Goal: Information Seeking & Learning: Learn about a topic

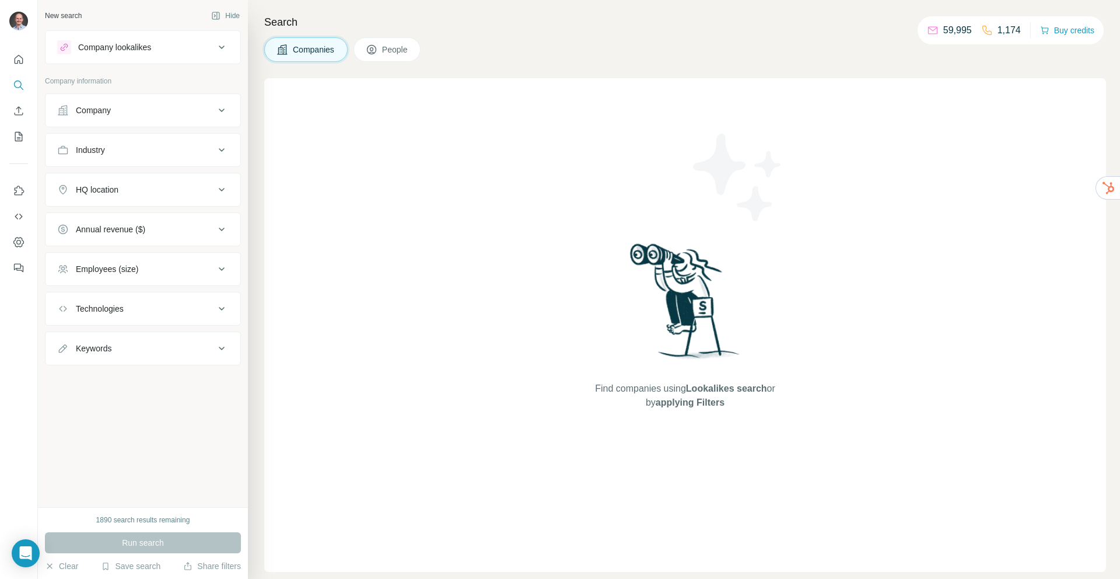
click at [137, 51] on div "Company lookalikes" at bounding box center [114, 47] width 73 height 12
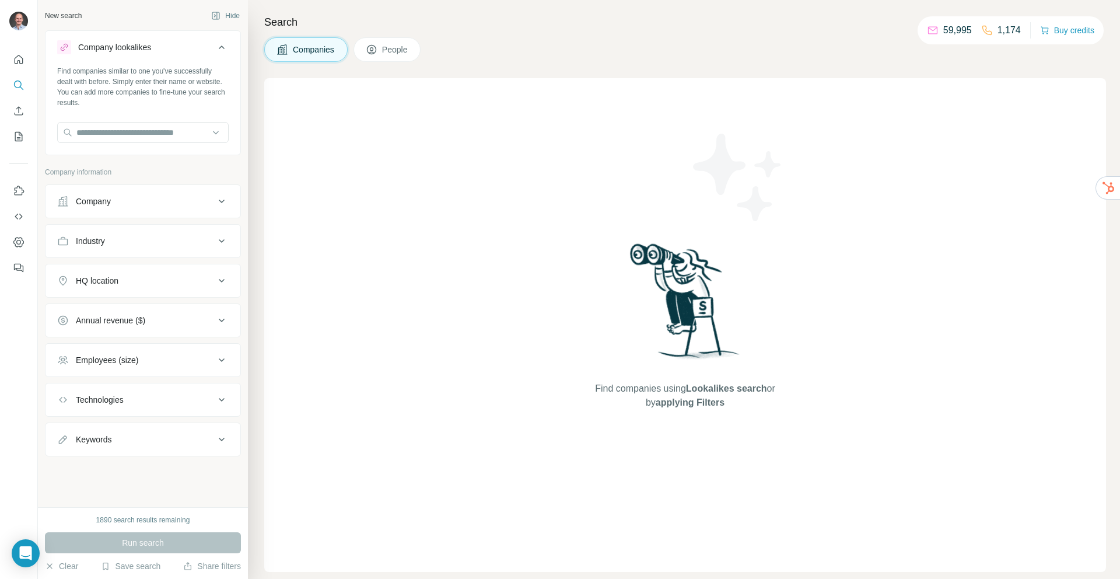
click at [137, 51] on div "Company lookalikes" at bounding box center [114, 47] width 73 height 12
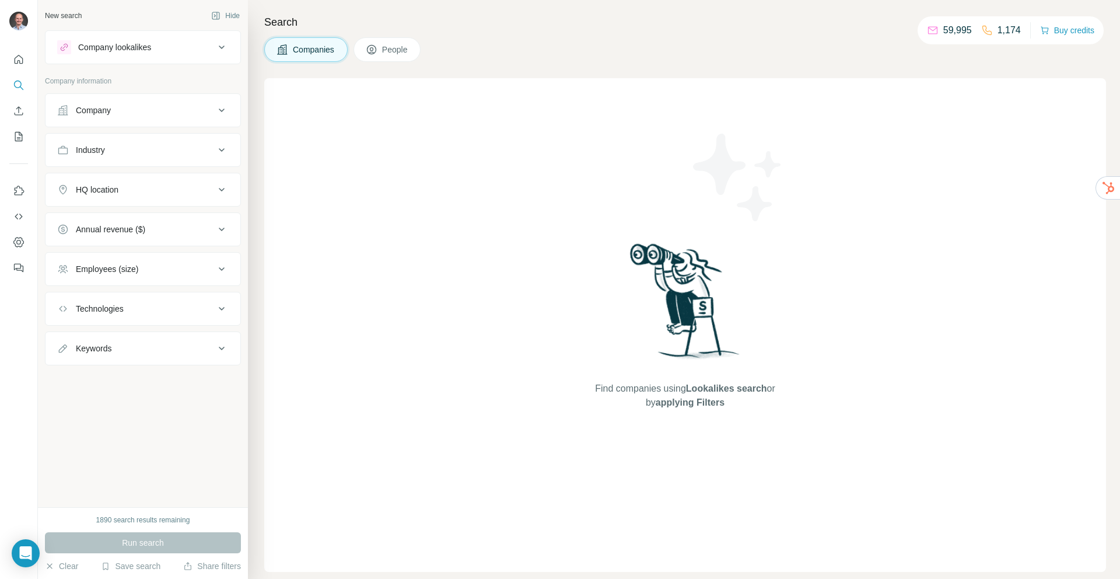
click at [123, 518] on div "1890 search results remaining" at bounding box center [143, 519] width 94 height 10
click at [143, 569] on button "Save search" at bounding box center [130, 566] width 59 height 12
click at [58, 566] on button "Clear" at bounding box center [61, 566] width 33 height 12
click at [15, 61] on icon "Quick start" at bounding box center [19, 59] width 9 height 9
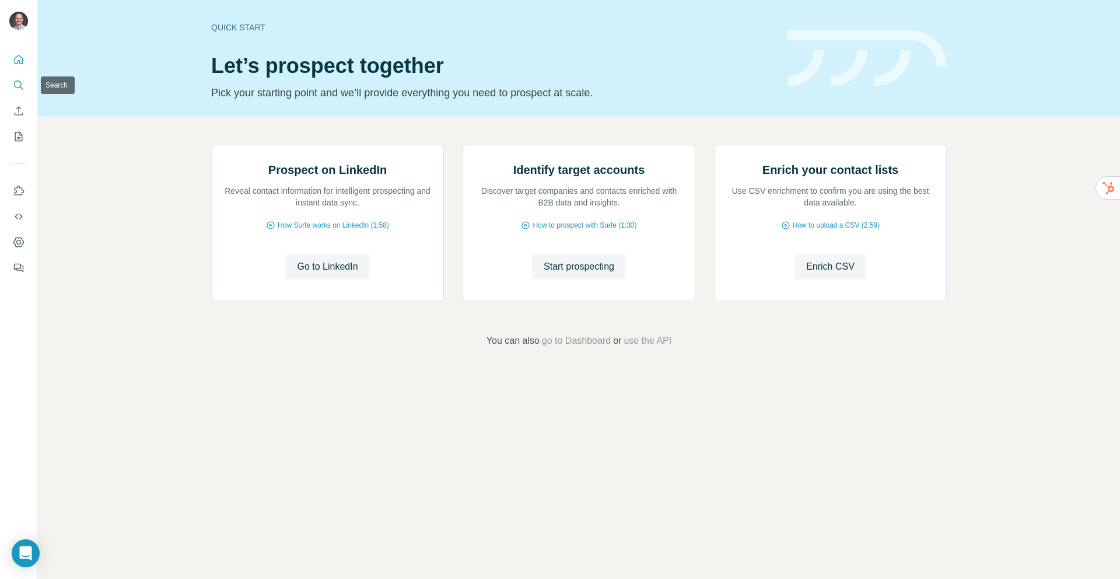
click at [20, 88] on icon "Search" at bounding box center [19, 85] width 12 height 12
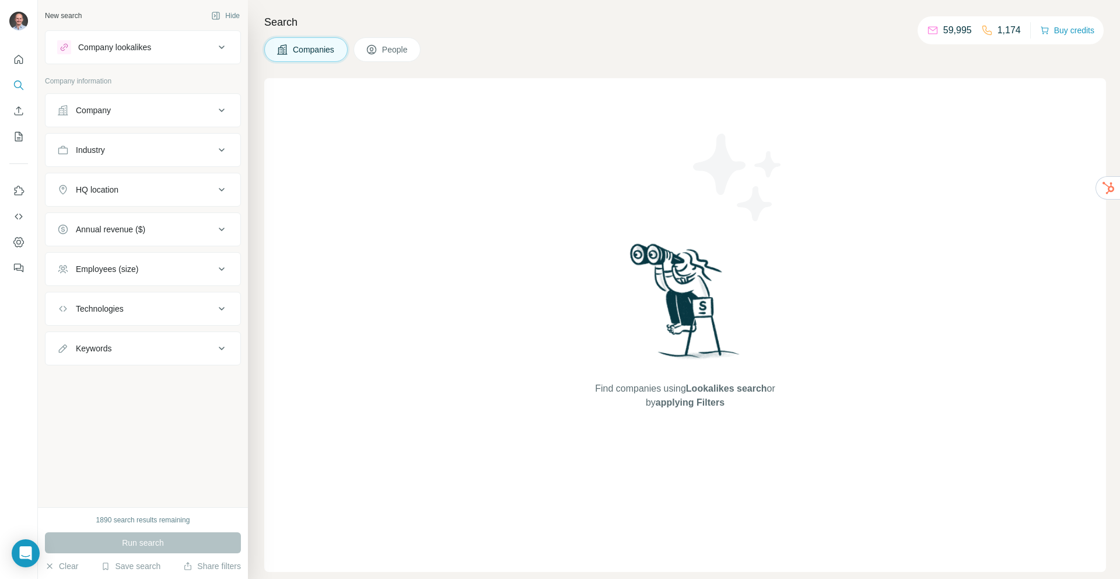
click at [140, 523] on div "1890 search results remaining" at bounding box center [143, 519] width 94 height 10
click at [16, 241] on icon "Dashboard" at bounding box center [19, 242] width 12 height 12
click at [360, 150] on div "Find companies using Lookalikes search or by applying Filters" at bounding box center [685, 324] width 842 height 493
click at [140, 149] on div "Industry" at bounding box center [135, 150] width 157 height 12
click at [122, 176] on input at bounding box center [137, 179] width 144 height 13
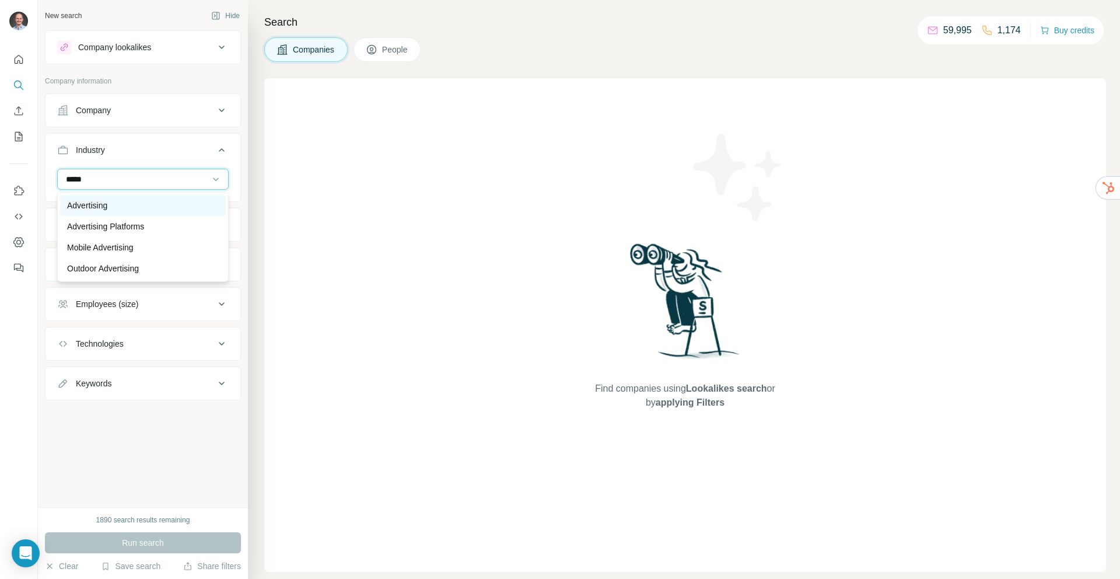
type input "*****"
click at [111, 205] on div "Advertising" at bounding box center [143, 205] width 152 height 12
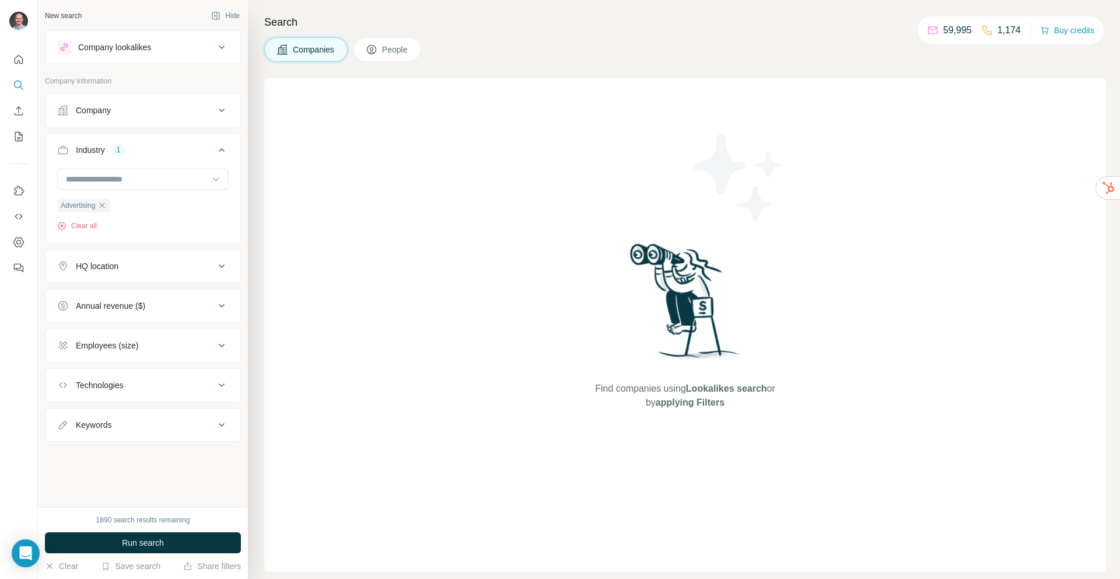
click at [111, 383] on div "Technologies" at bounding box center [100, 385] width 48 height 12
click at [110, 411] on input "text" at bounding box center [142, 414] width 171 height 21
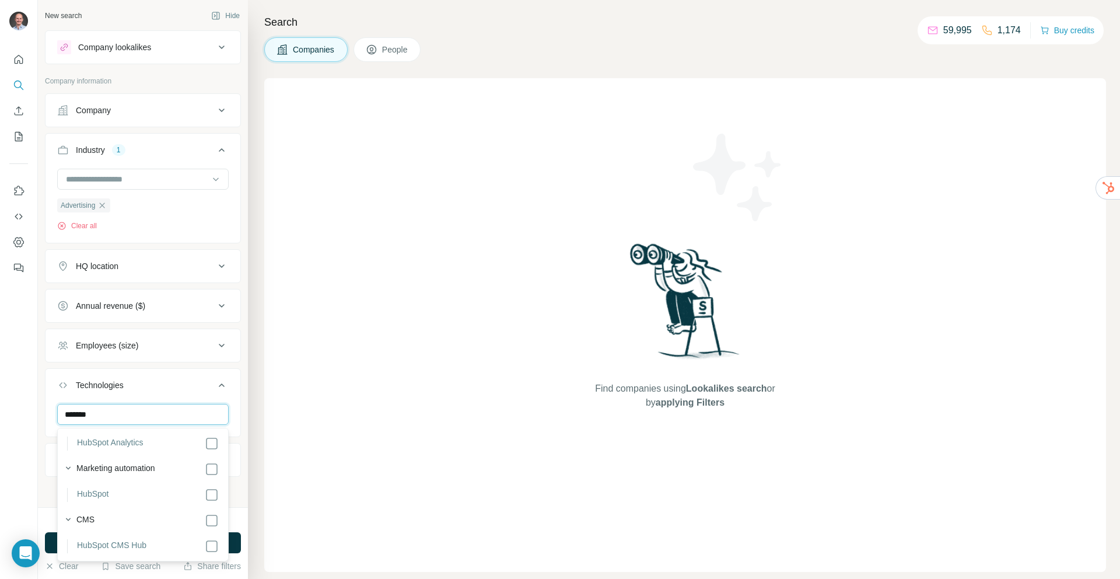
scroll to position [24, 0]
type input "*******"
click at [244, 247] on div "New search Hide Company lookalikes Company information Company Industry 1 Adver…" at bounding box center [143, 253] width 210 height 507
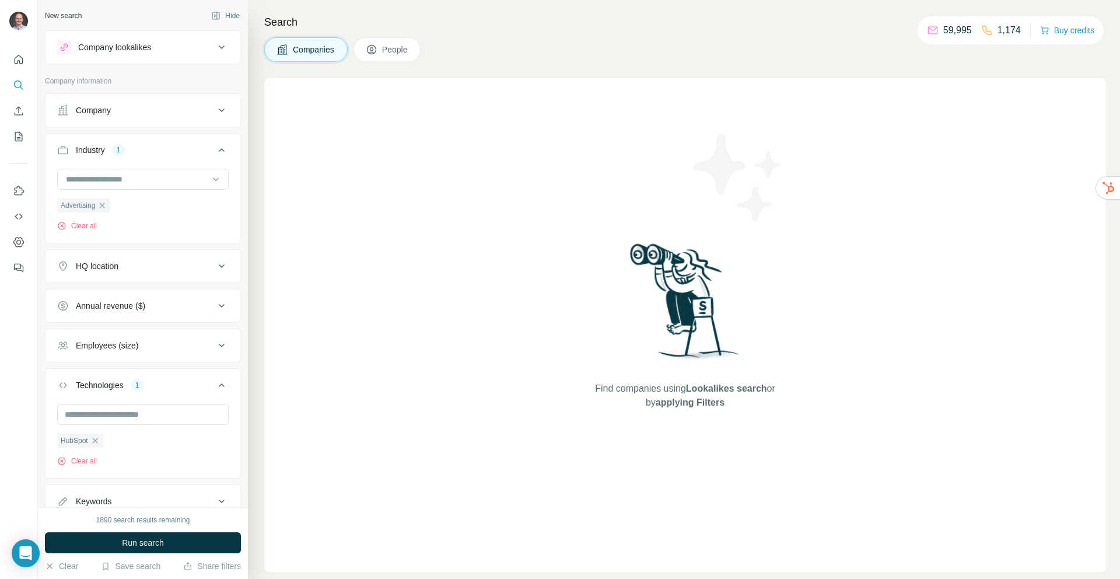
click at [110, 264] on div "HQ location" at bounding box center [97, 266] width 43 height 12
click at [107, 293] on input "text" at bounding box center [142, 295] width 171 height 21
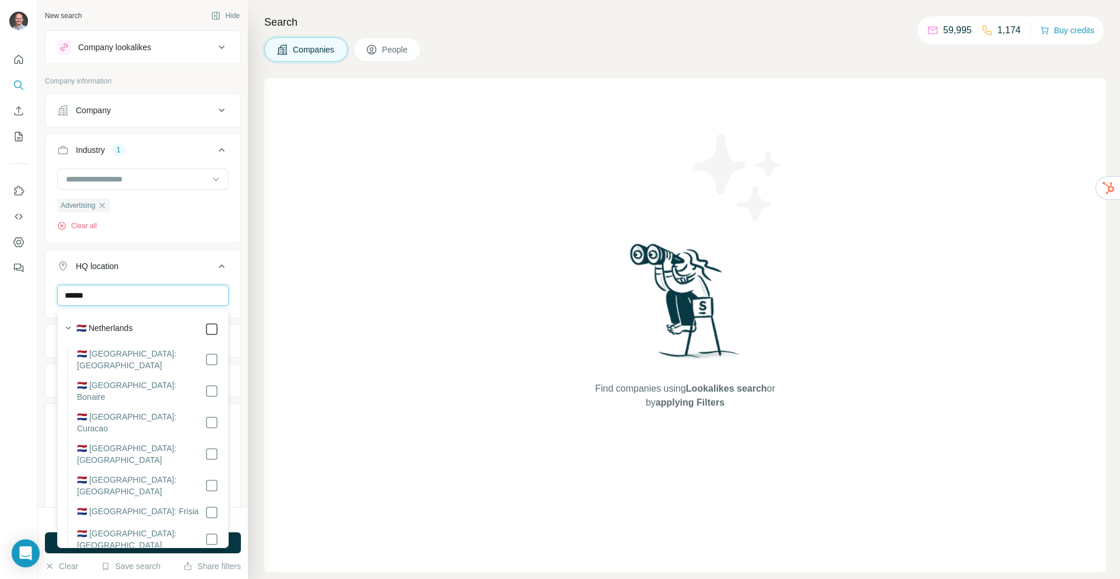
type input "******"
click at [255, 296] on div "Search Companies People Find companies using Lookalikes search or by applying F…" at bounding box center [684, 289] width 872 height 579
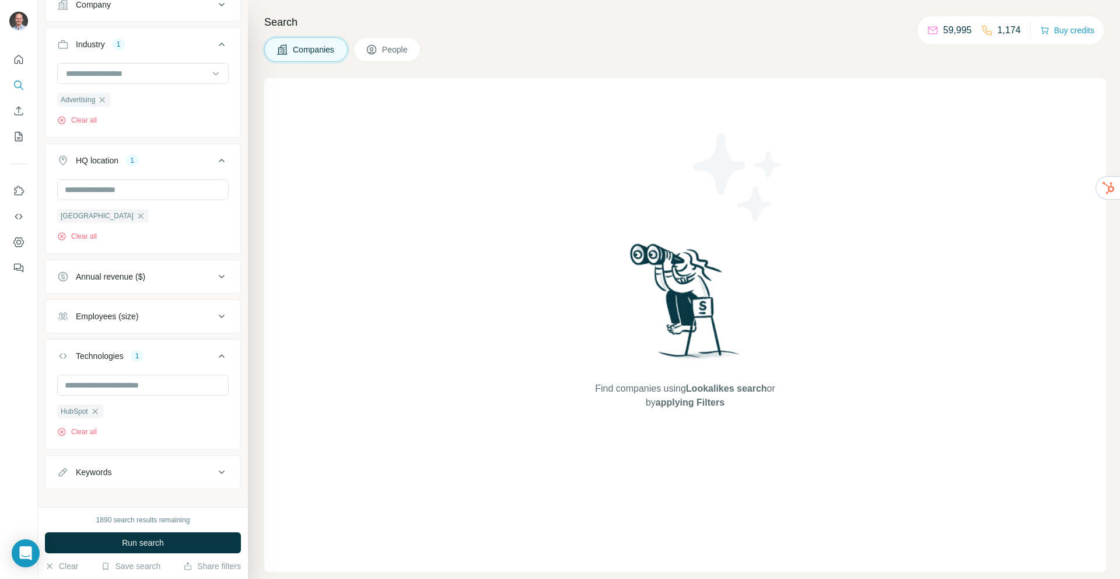
scroll to position [121, 0]
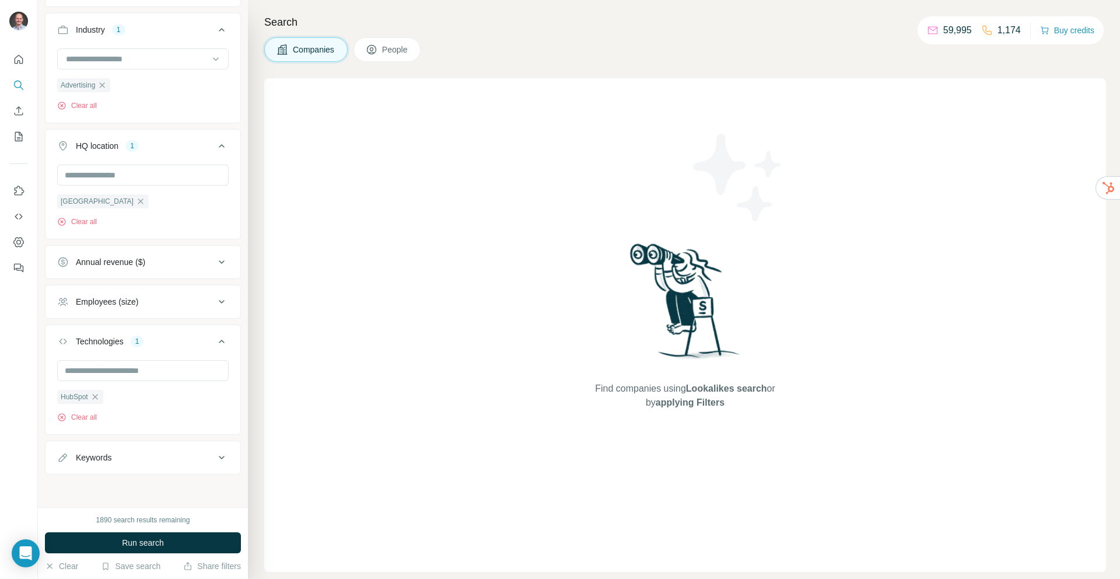
click at [110, 296] on div "Employees (size)" at bounding box center [107, 302] width 62 height 12
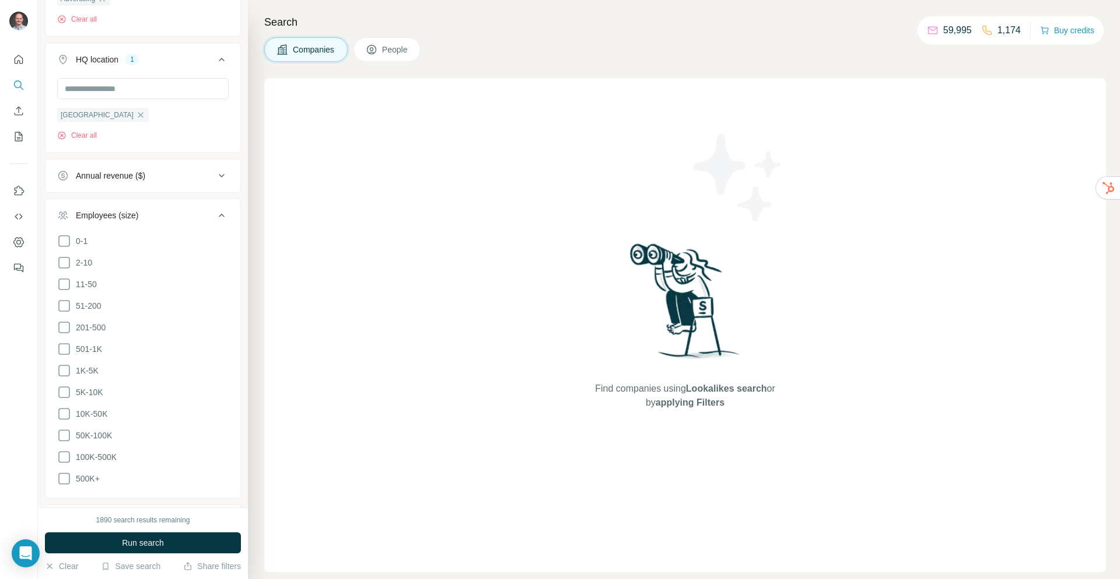
scroll to position [213, 0]
click at [87, 275] on span "11-50" at bounding box center [84, 278] width 26 height 12
click at [87, 297] on span "51-200" at bounding box center [86, 299] width 30 height 12
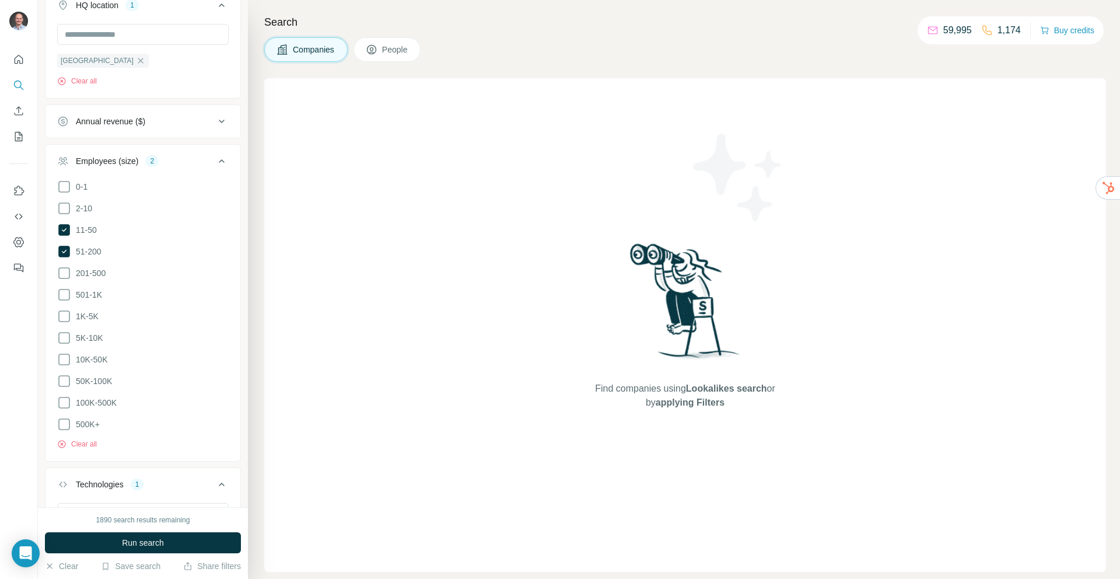
click at [222, 162] on icon at bounding box center [222, 161] width 14 height 14
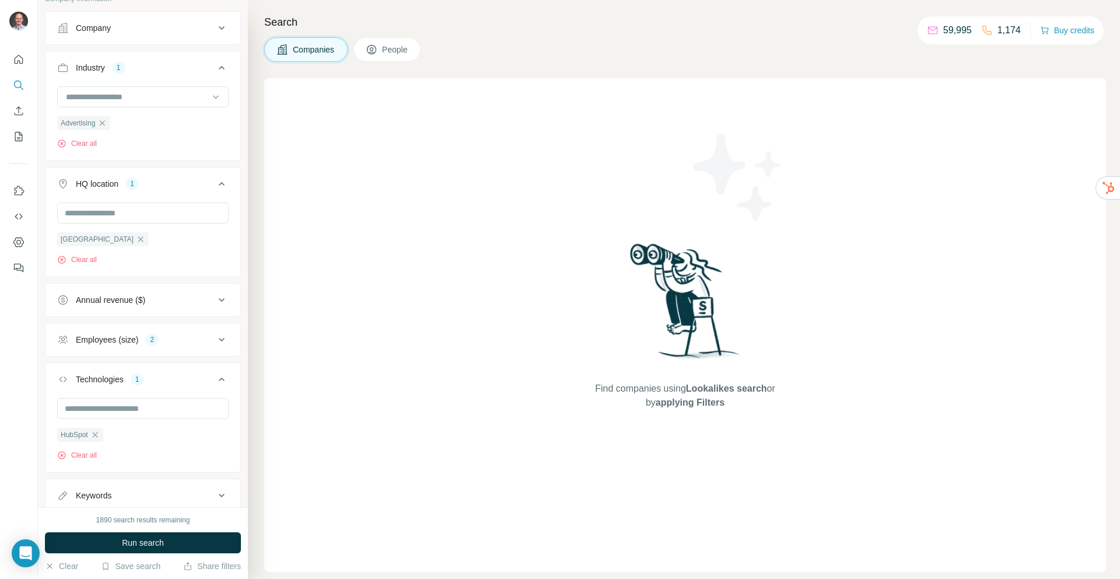
scroll to position [121, 0]
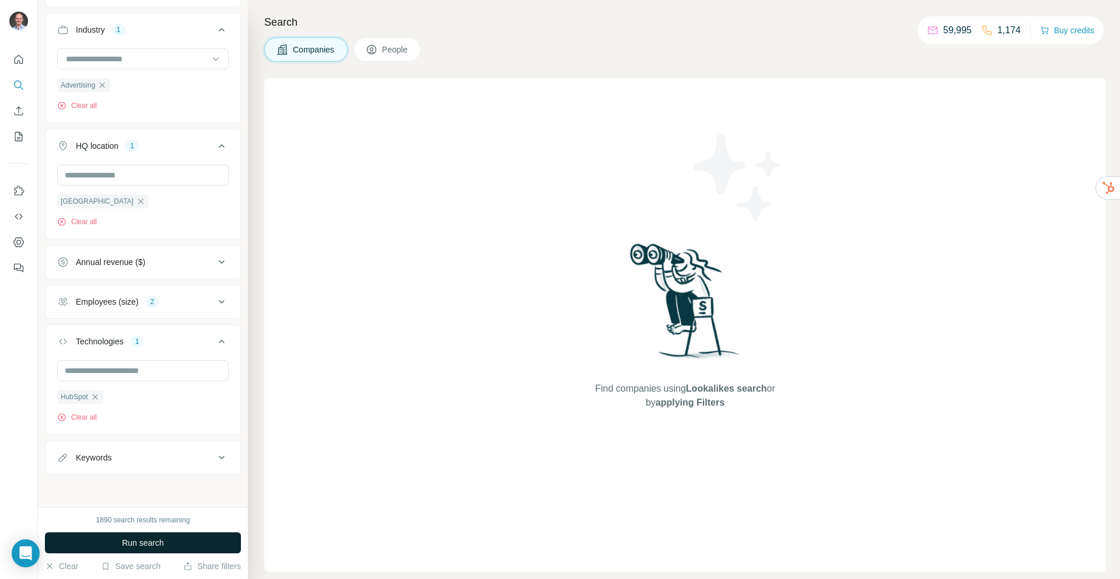
click at [136, 537] on span "Run search" at bounding box center [143, 543] width 42 height 12
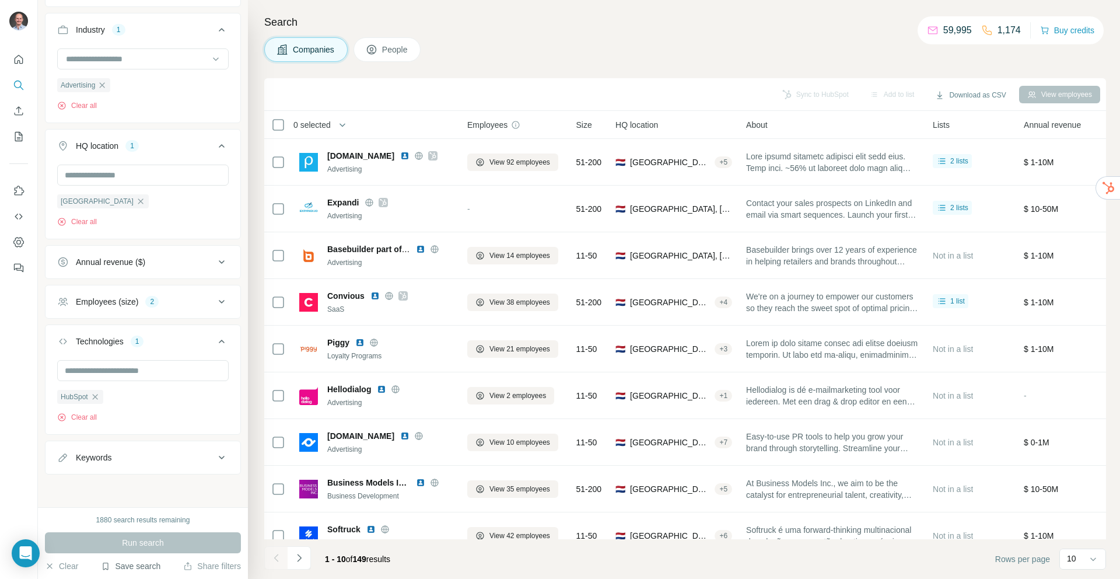
click at [130, 566] on button "Save search" at bounding box center [130, 566] width 59 height 12
click at [140, 524] on div "Save search" at bounding box center [163, 521] width 123 height 23
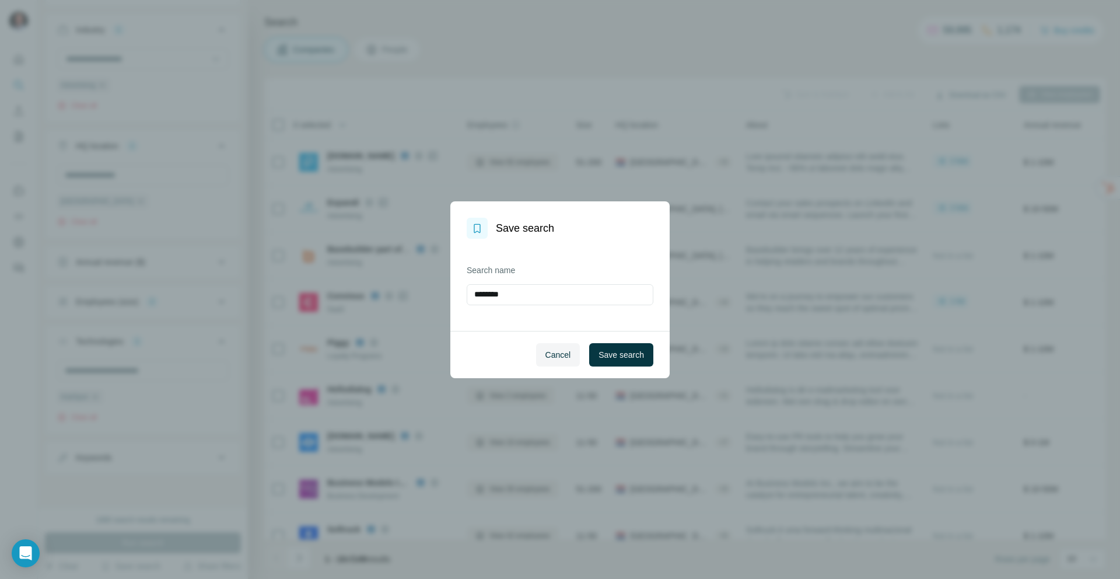
type input "*********"
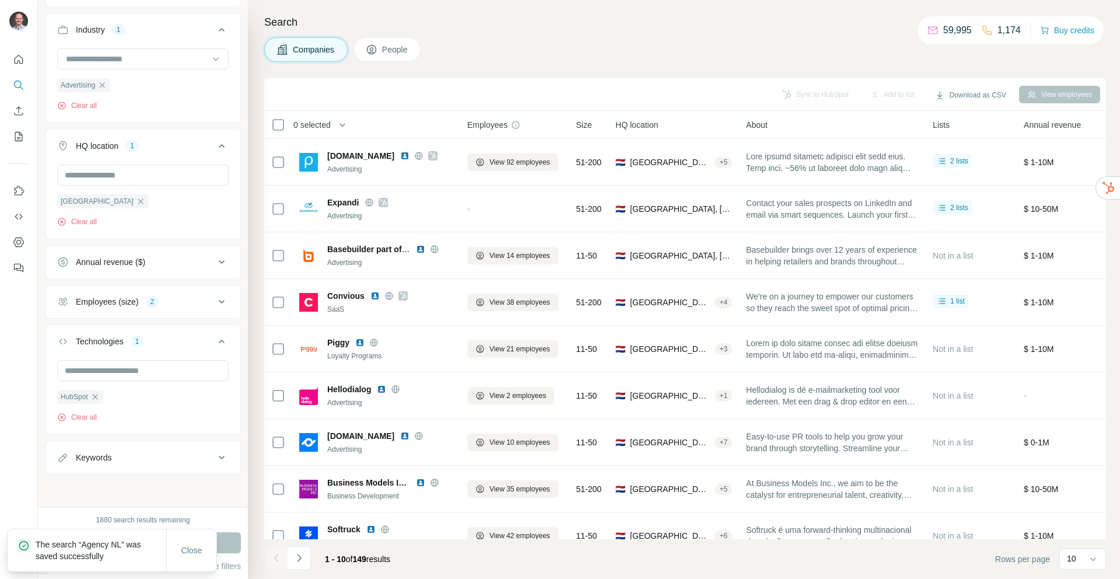
click at [504, 57] on div "Companies People" at bounding box center [685, 49] width 842 height 24
click at [494, 39] on div "Companies People" at bounding box center [685, 49] width 842 height 24
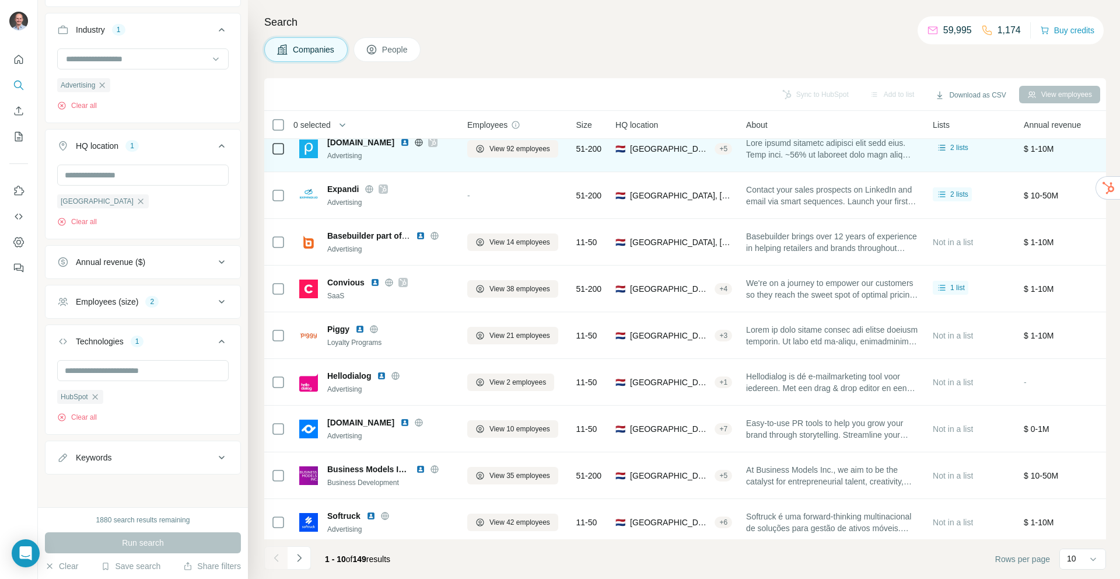
scroll to position [0, 0]
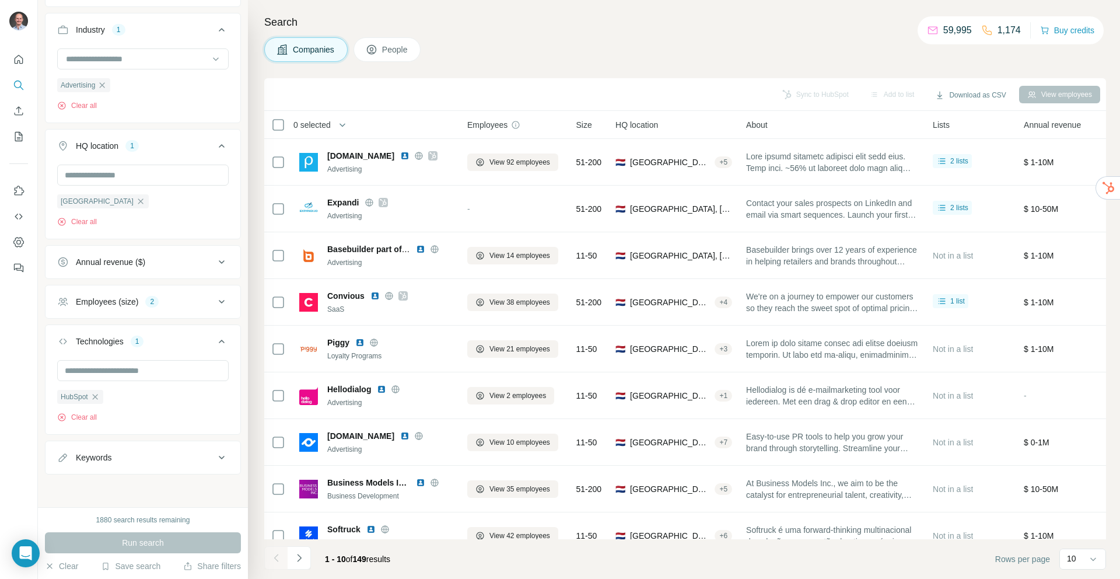
click at [474, 40] on div "Companies People" at bounding box center [685, 49] width 842 height 24
click at [801, 41] on div "Companies People" at bounding box center [685, 49] width 842 height 24
click at [664, 58] on div "Companies People" at bounding box center [685, 49] width 842 height 24
click at [605, 49] on div "Companies People" at bounding box center [685, 49] width 842 height 24
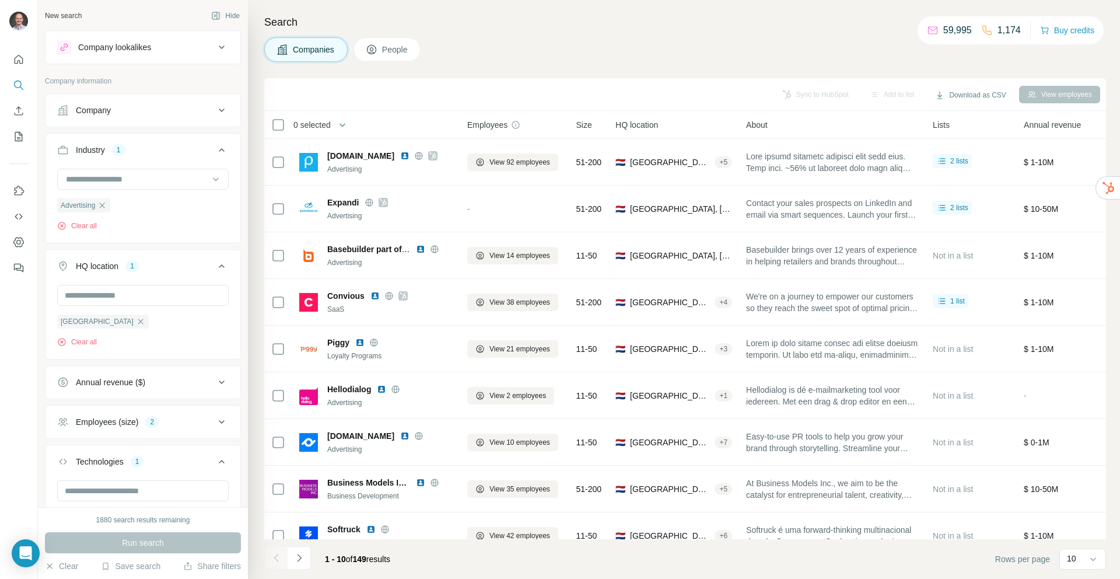
click at [528, 34] on div "Search Companies People Sync to HubSpot Add to list Download as CSV View employ…" at bounding box center [684, 289] width 872 height 579
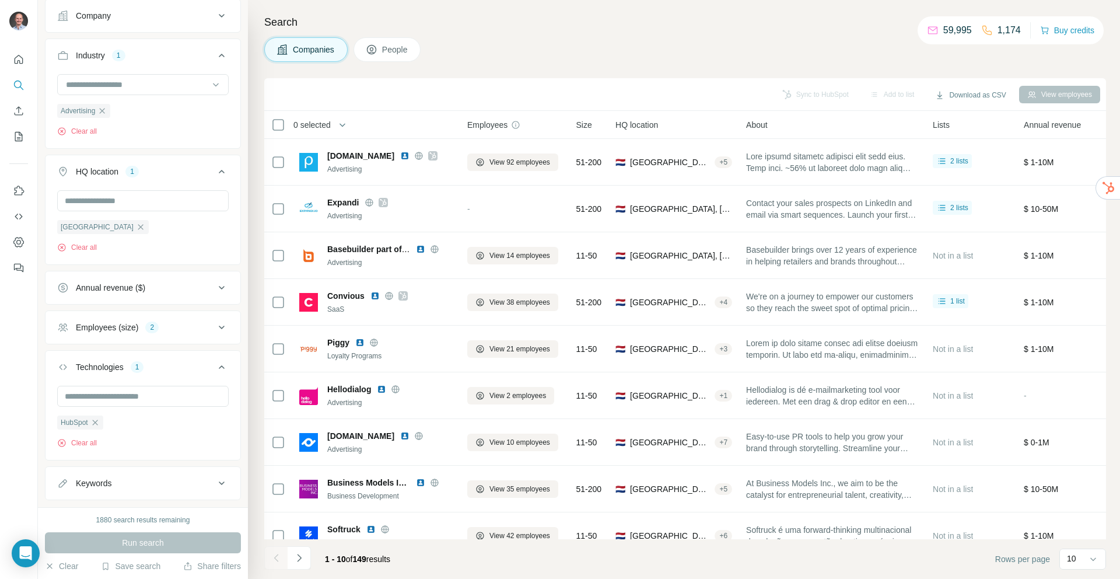
scroll to position [121, 0]
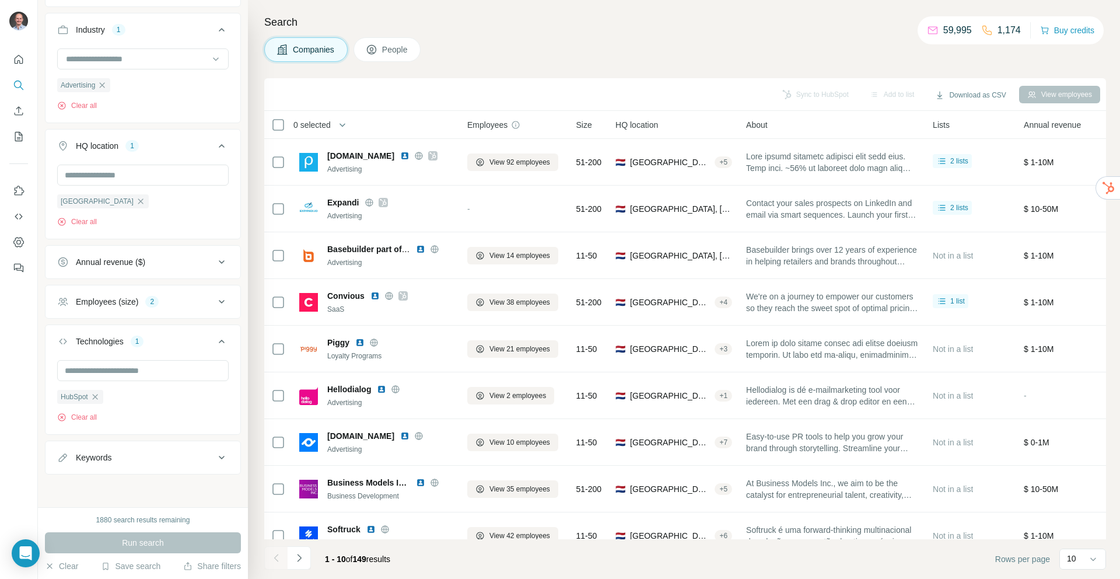
click at [122, 307] on button "Employees (size) 2" at bounding box center [142, 302] width 195 height 28
click at [106, 300] on div "Employees (size)" at bounding box center [107, 301] width 62 height 12
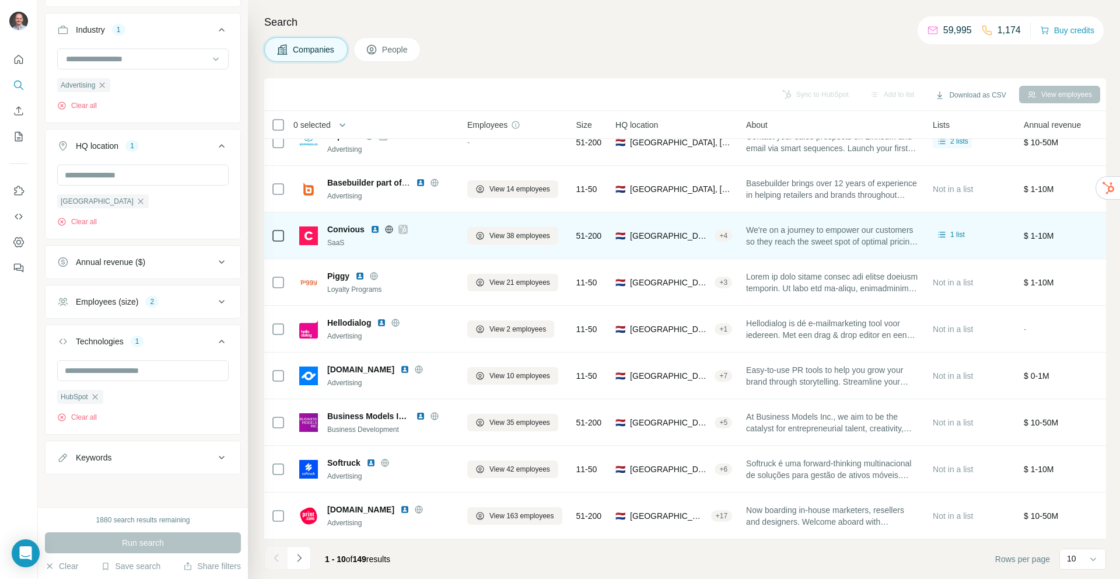
scroll to position [0, 0]
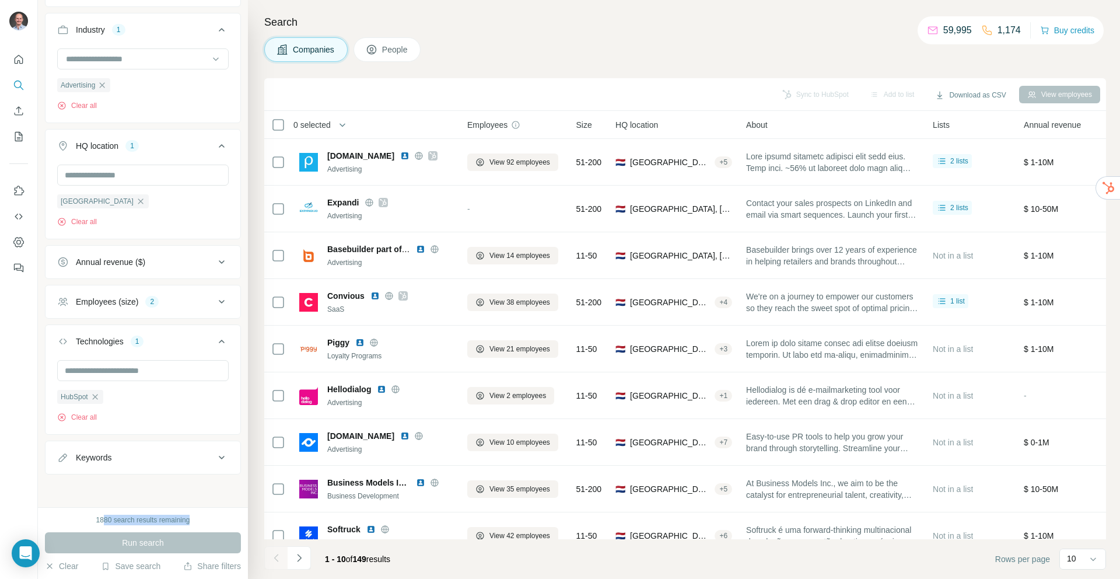
drag, startPoint x: 99, startPoint y: 520, endPoint x: 204, endPoint y: 520, distance: 104.4
click at [204, 520] on div "1880 search results remaining" at bounding box center [143, 519] width 196 height 10
click at [181, 520] on div "1880 search results remaining" at bounding box center [143, 519] width 94 height 10
click at [167, 520] on div "1880 search results remaining" at bounding box center [143, 519] width 94 height 10
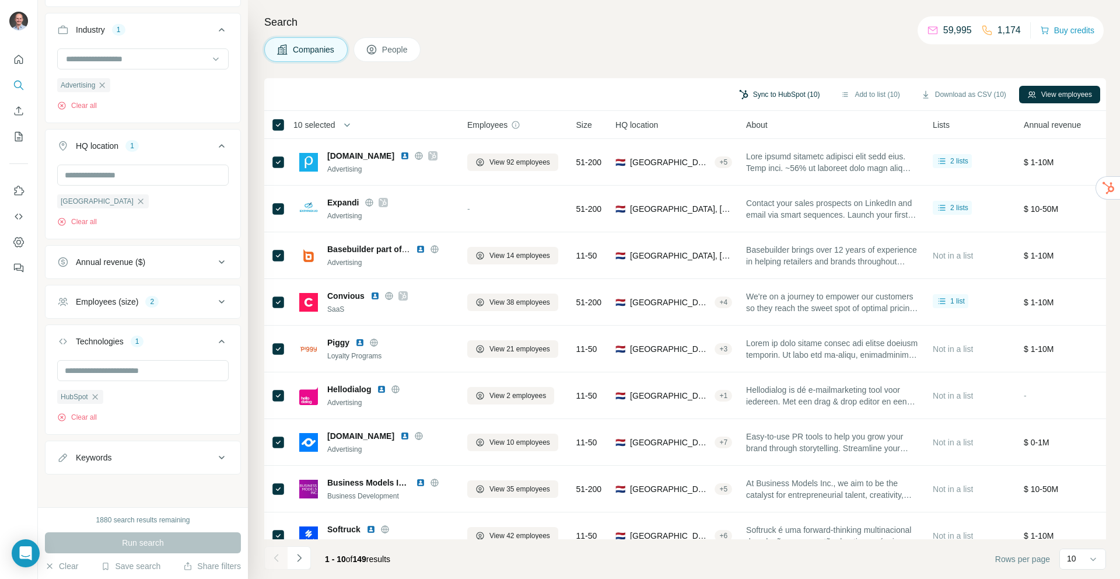
click at [773, 90] on button "Sync to HubSpot (10)" at bounding box center [779, 94] width 97 height 17
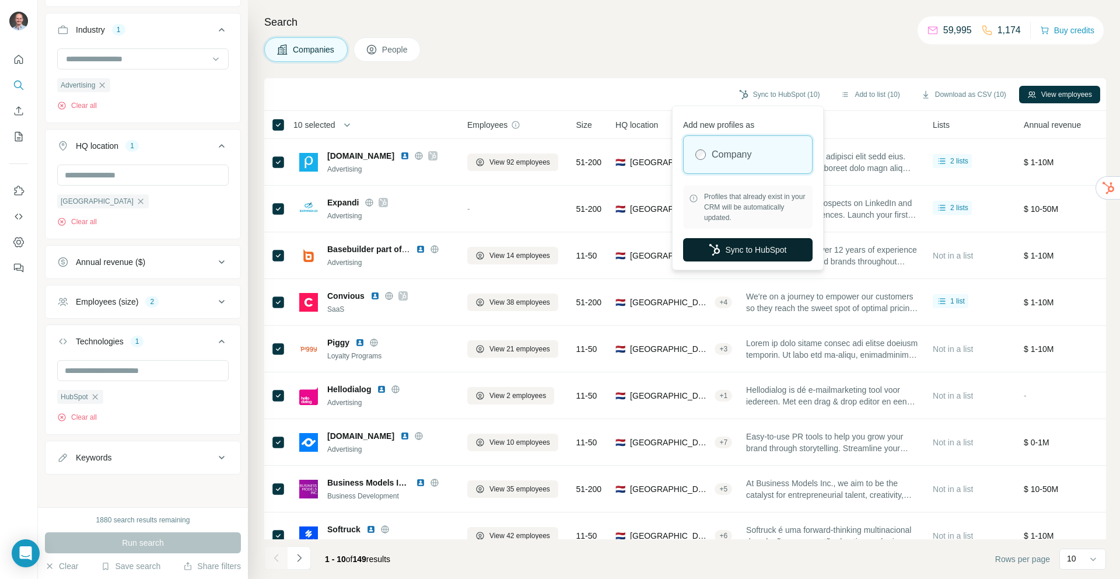
click at [751, 248] on button "Sync to HubSpot" at bounding box center [747, 249] width 129 height 23
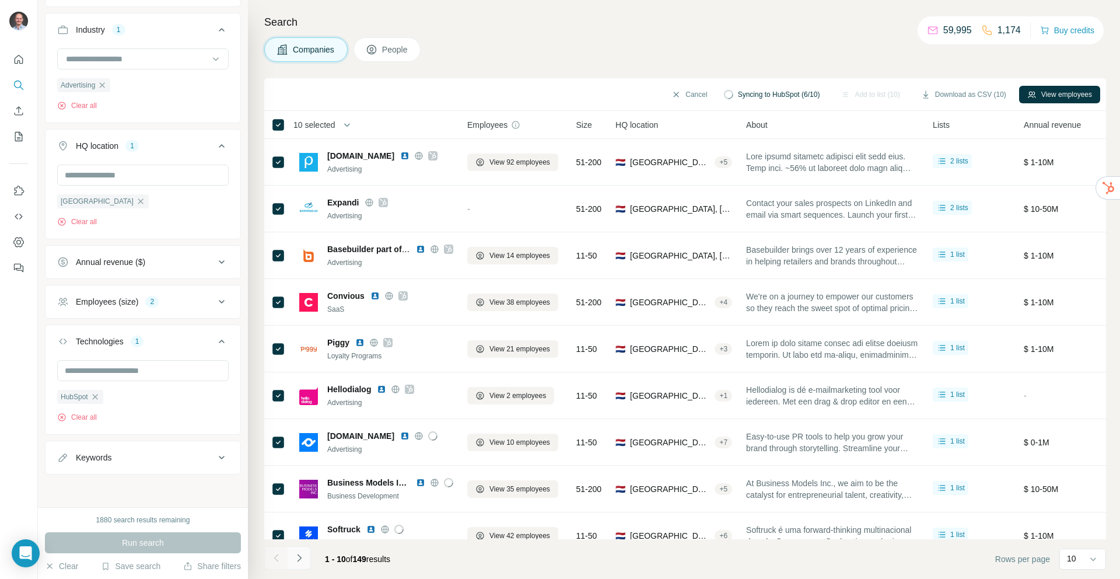
click at [296, 559] on icon "Navigate to next page" at bounding box center [299, 558] width 12 height 12
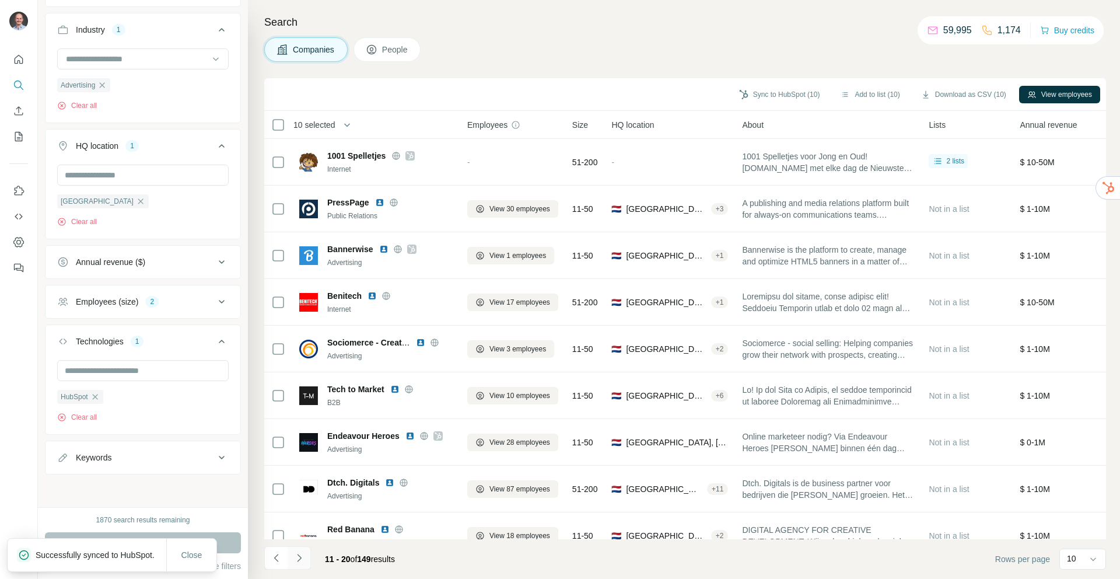
click at [299, 554] on icon "Navigate to next page" at bounding box center [299, 558] width 12 height 12
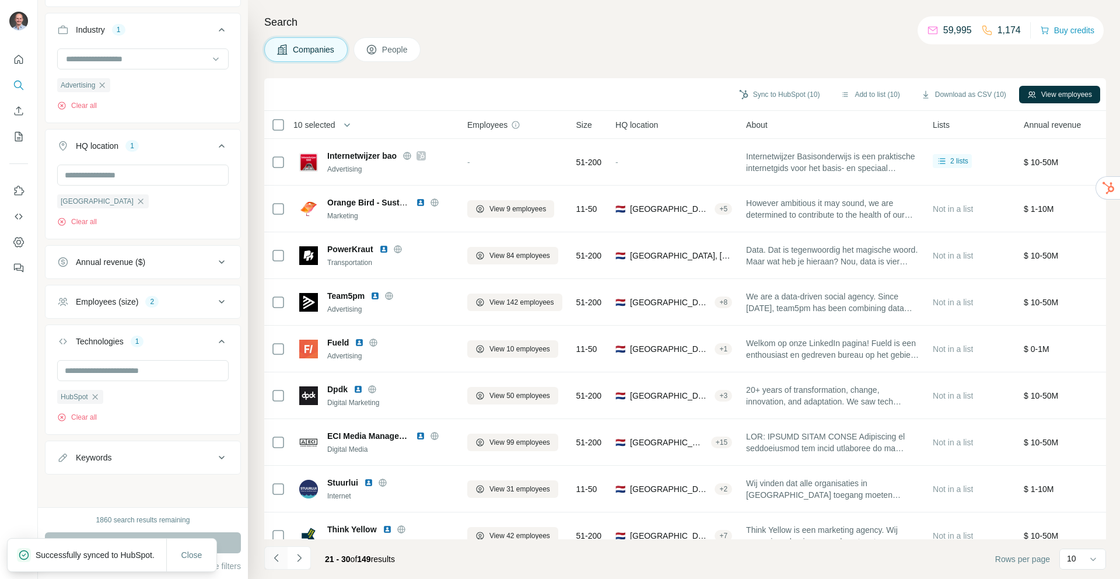
click at [280, 555] on icon "Navigate to previous page" at bounding box center [277, 558] width 12 height 12
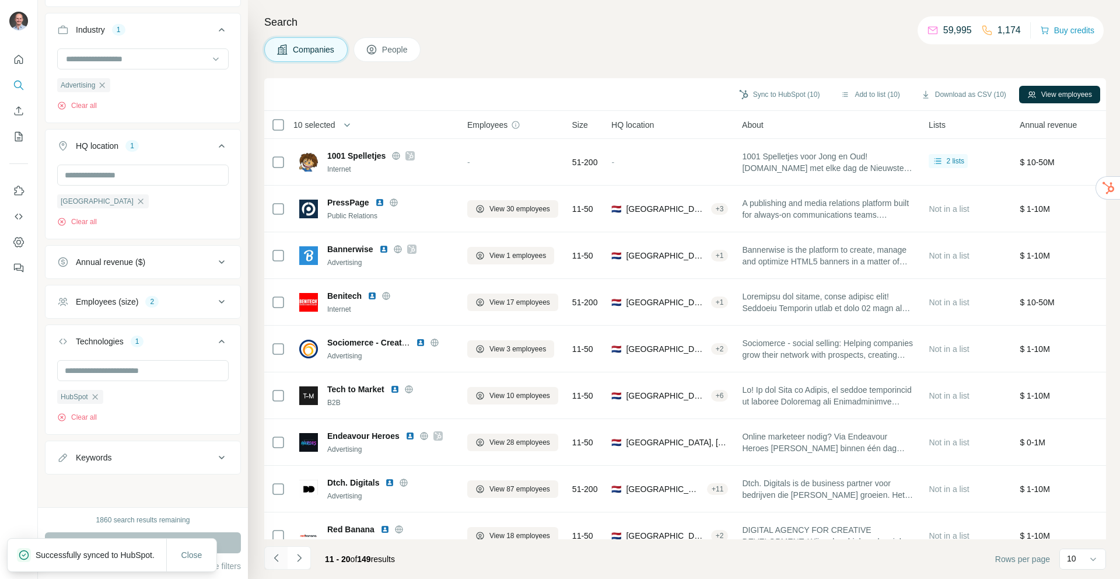
click at [280, 555] on icon "Navigate to previous page" at bounding box center [277, 558] width 12 height 12
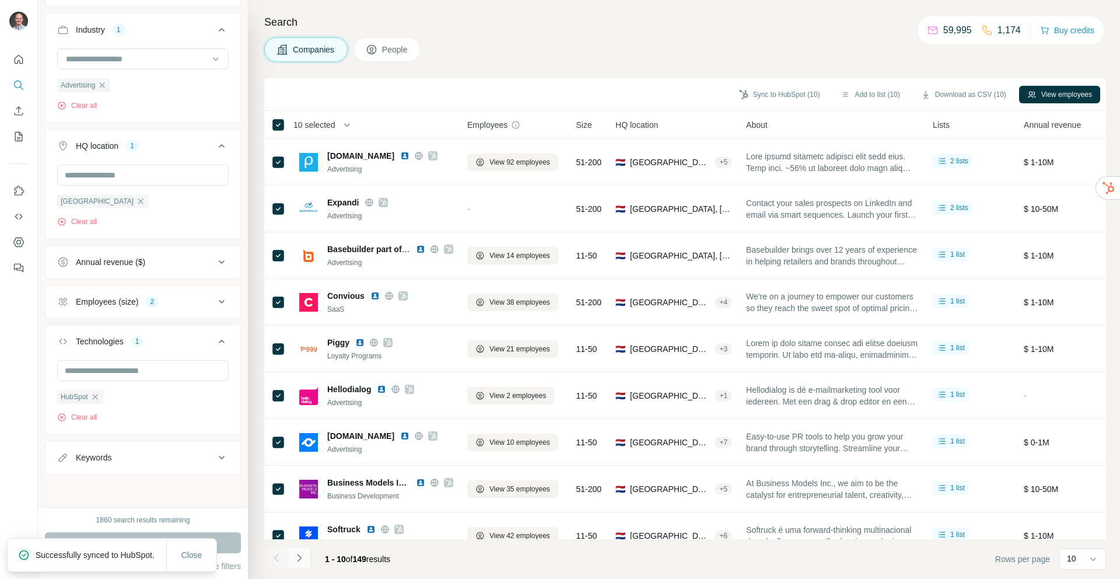
click at [297, 552] on icon "Navigate to next page" at bounding box center [299, 558] width 12 height 12
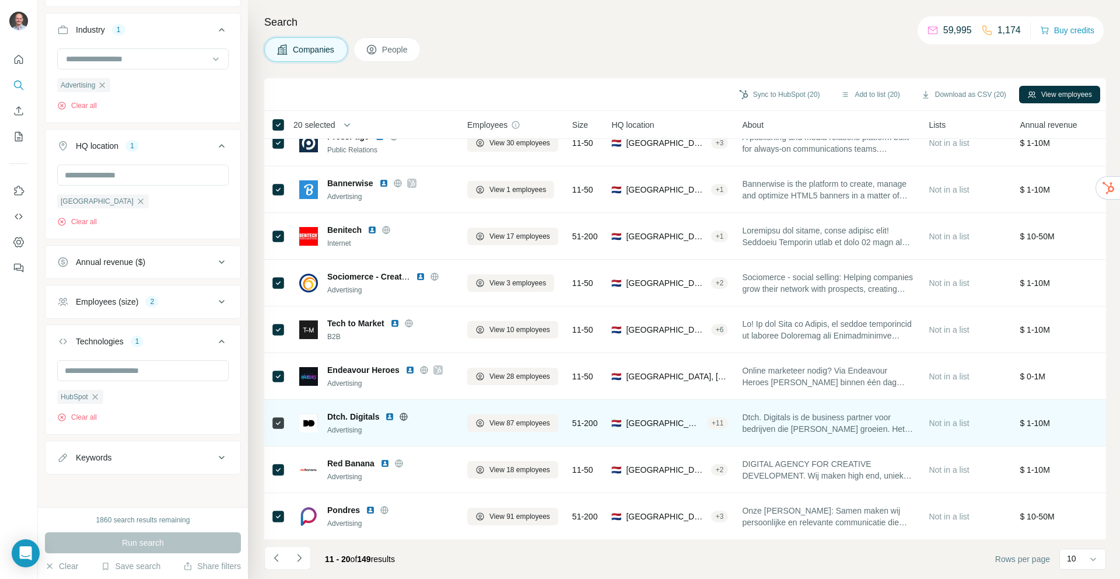
scroll to position [66, 0]
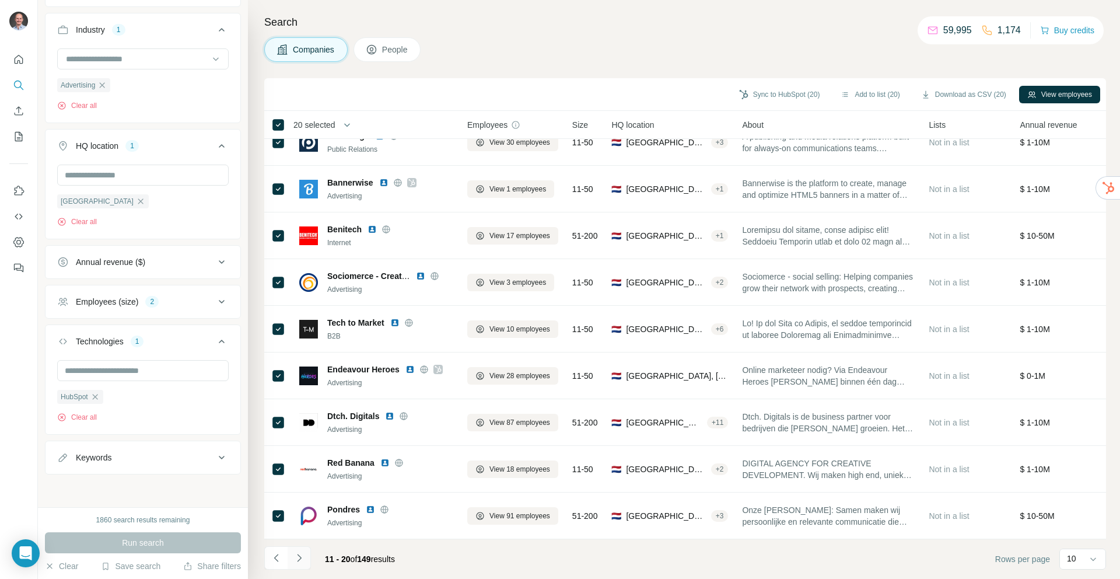
click at [297, 549] on button "Navigate to next page" at bounding box center [299, 557] width 23 height 23
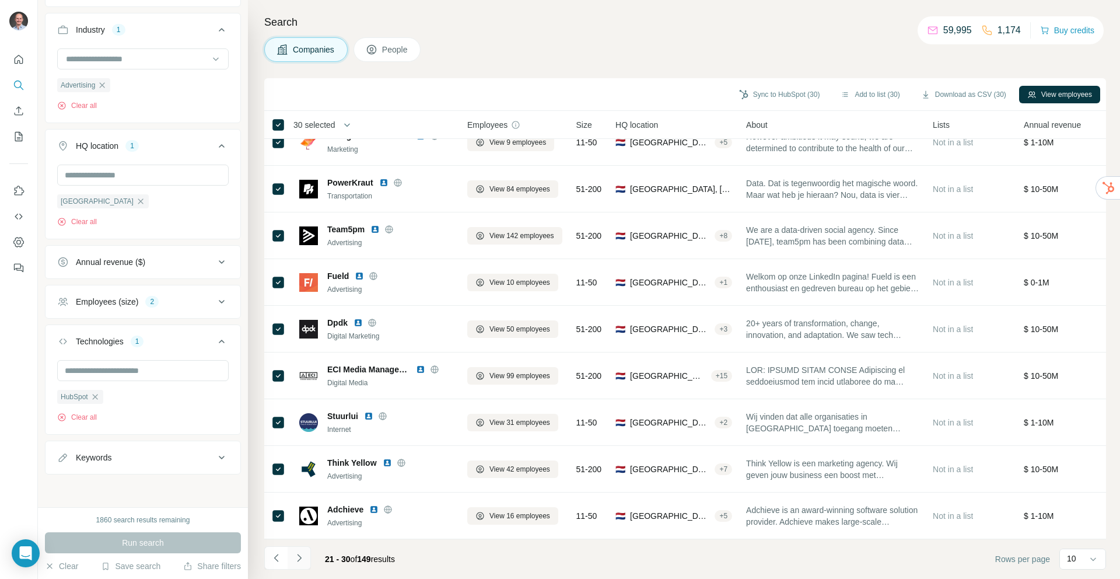
click at [296, 554] on icon "Navigate to next page" at bounding box center [299, 558] width 12 height 12
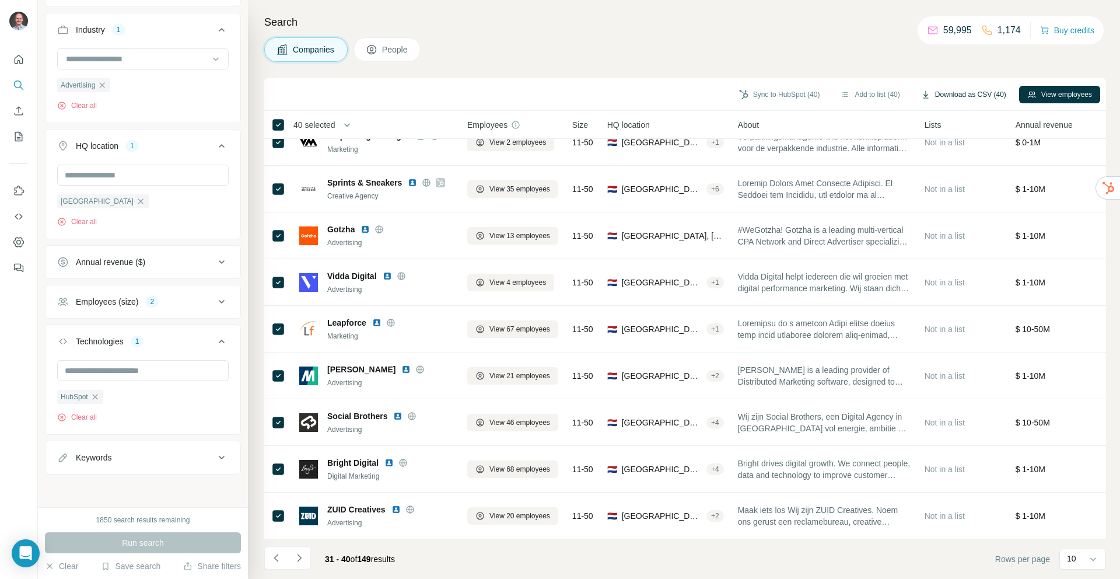
click at [986, 96] on button "Download as CSV (40)" at bounding box center [963, 94] width 101 height 17
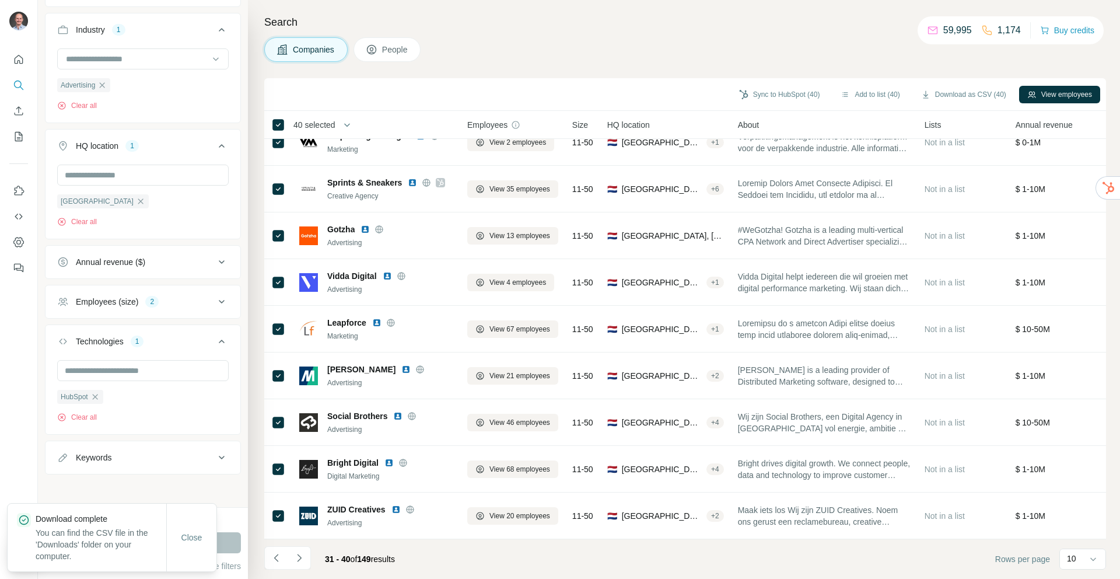
click at [691, 40] on div "Companies People" at bounding box center [685, 49] width 842 height 24
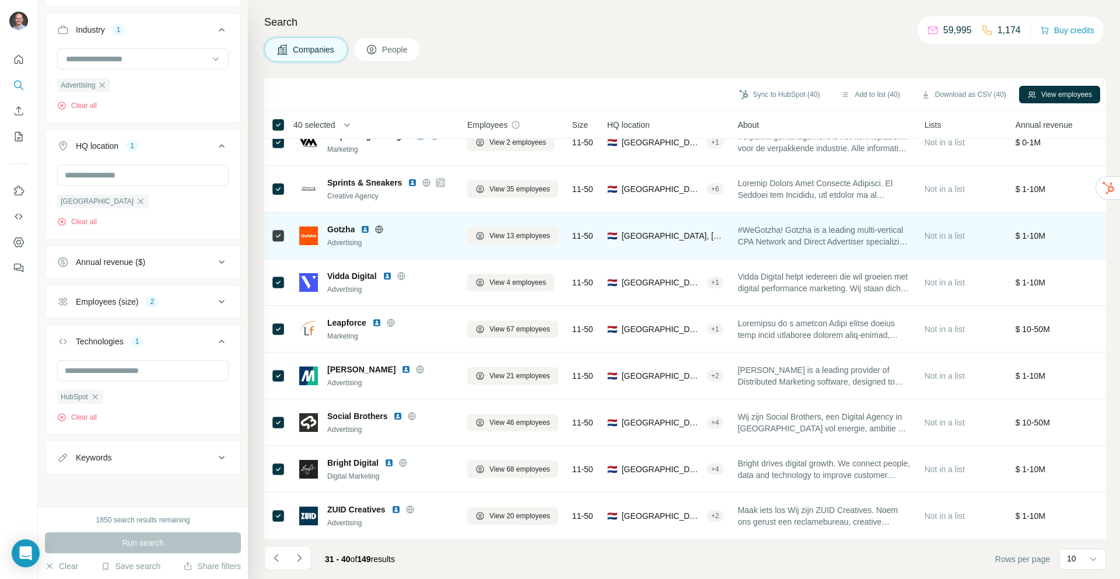
scroll to position [0, 0]
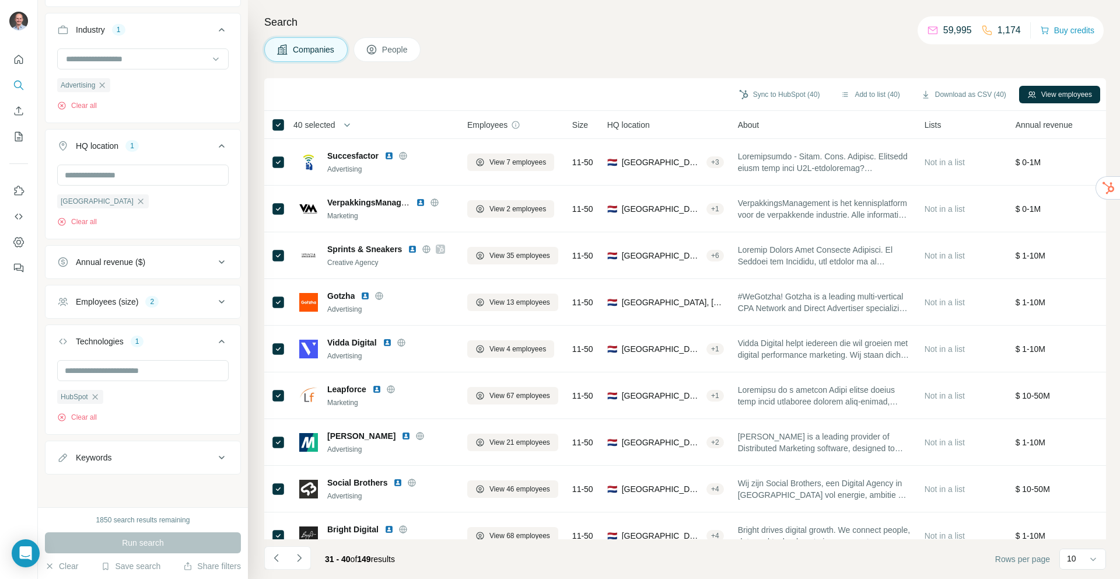
click at [502, 46] on div "Companies People" at bounding box center [685, 49] width 842 height 24
click at [783, 90] on button "Sync to HubSpot (40)" at bounding box center [779, 94] width 97 height 17
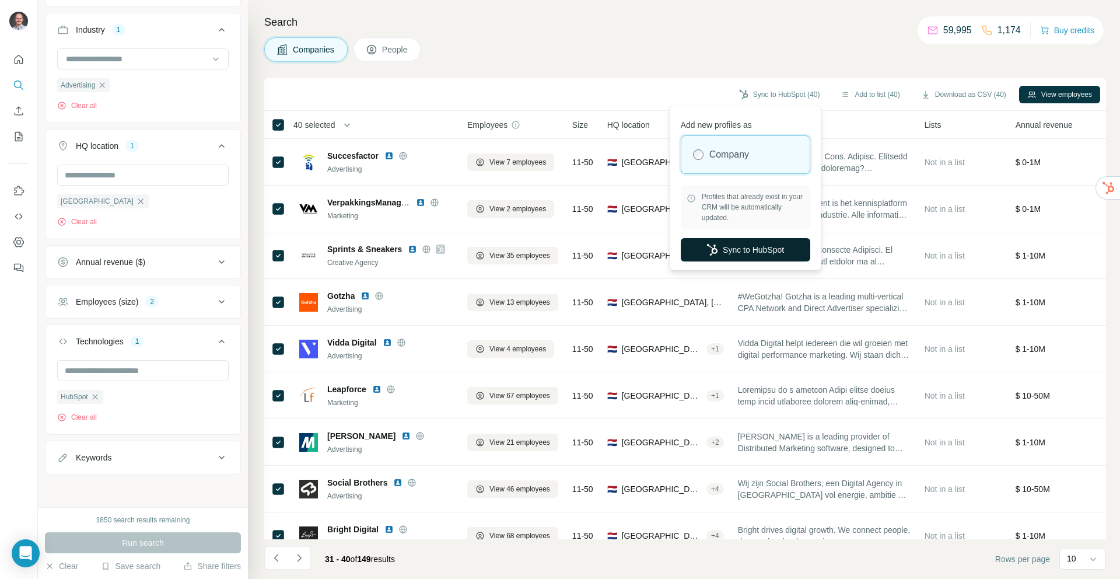
click at [731, 245] on button "Sync to HubSpot" at bounding box center [745, 249] width 129 height 23
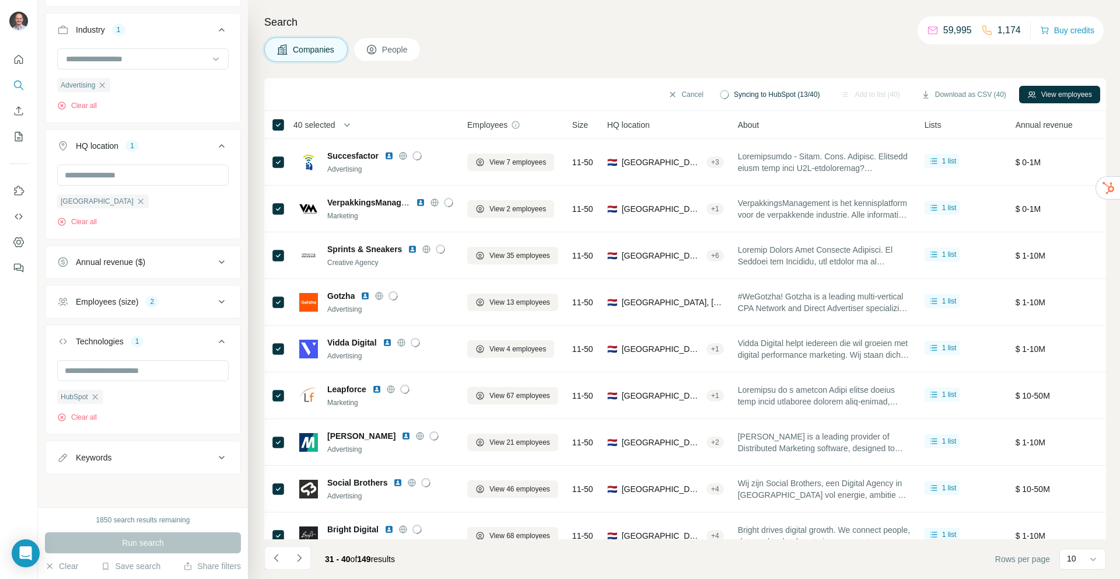
click at [515, 61] on div "Companies People" at bounding box center [685, 49] width 842 height 24
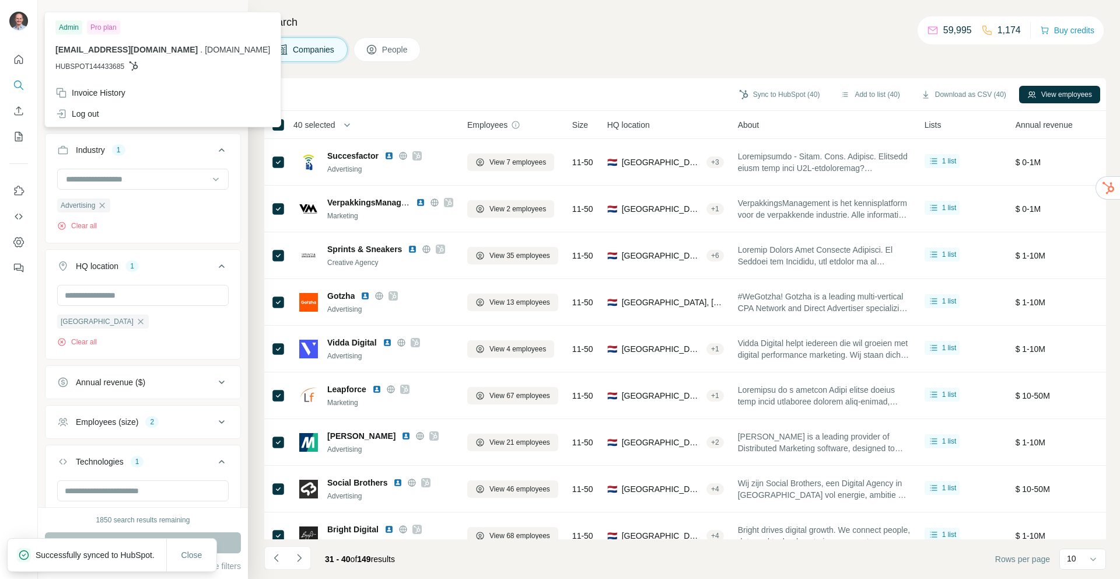
click at [19, 53] on button "Quick start" at bounding box center [18, 59] width 19 height 21
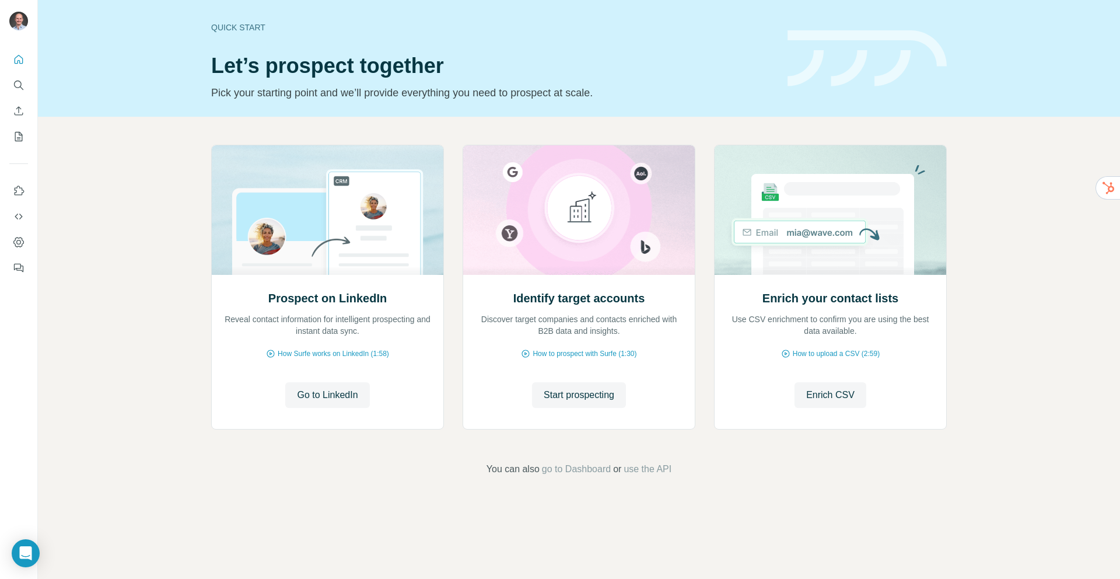
click at [152, 268] on div "Prospect on LinkedIn Reveal contact information for intelligent prospecting and…" at bounding box center [579, 310] width 1082 height 387
click at [159, 218] on div "Prospect on LinkedIn Reveal contact information for intelligent prospecting and…" at bounding box center [579, 310] width 1082 height 387
click at [206, 65] on div "Quick start Let’s prospect together Pick your starting point and we’ll provide …" at bounding box center [579, 58] width 1082 height 117
click at [177, 75] on div "Quick start Let’s prospect together Pick your starting point and we’ll provide …" at bounding box center [579, 58] width 1082 height 117
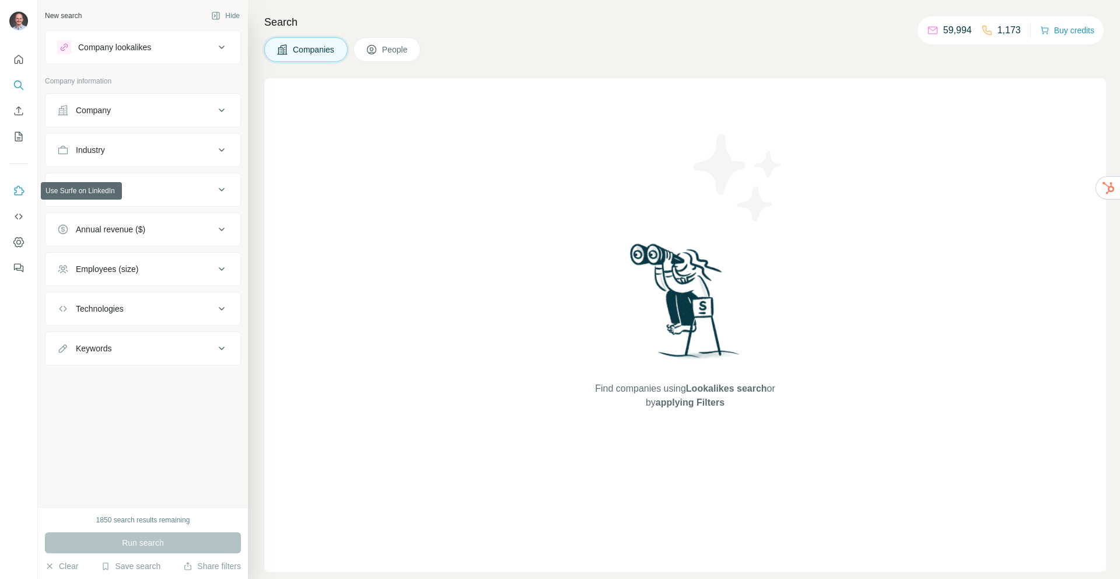
click at [23, 186] on icon "Use Surfe on LinkedIn" at bounding box center [19, 191] width 12 height 12
click at [16, 212] on icon "Use Surfe API" at bounding box center [19, 217] width 12 height 12
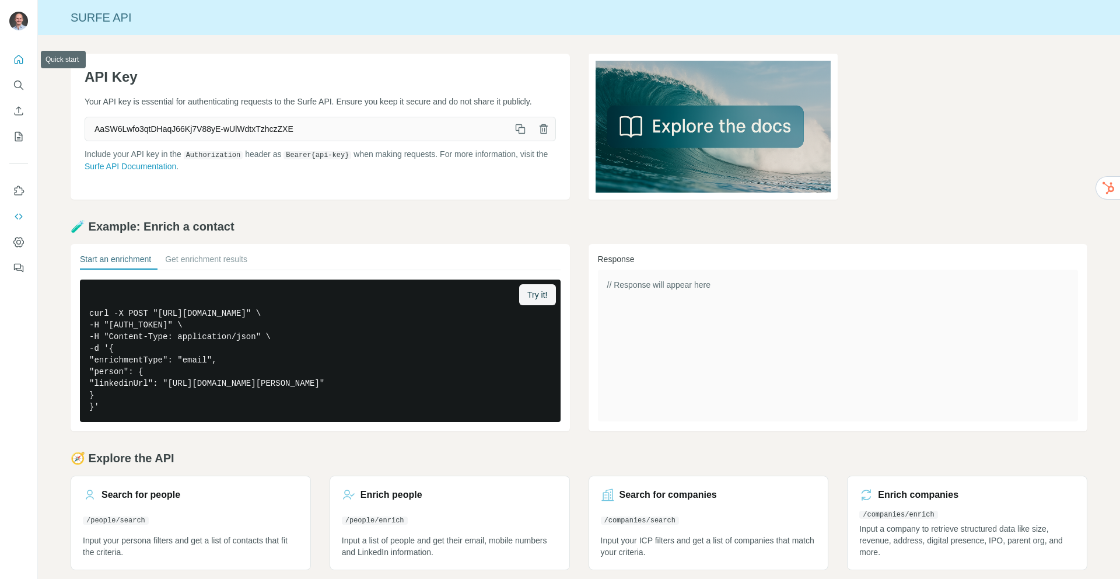
click at [19, 57] on icon "Quick start" at bounding box center [19, 60] width 12 height 12
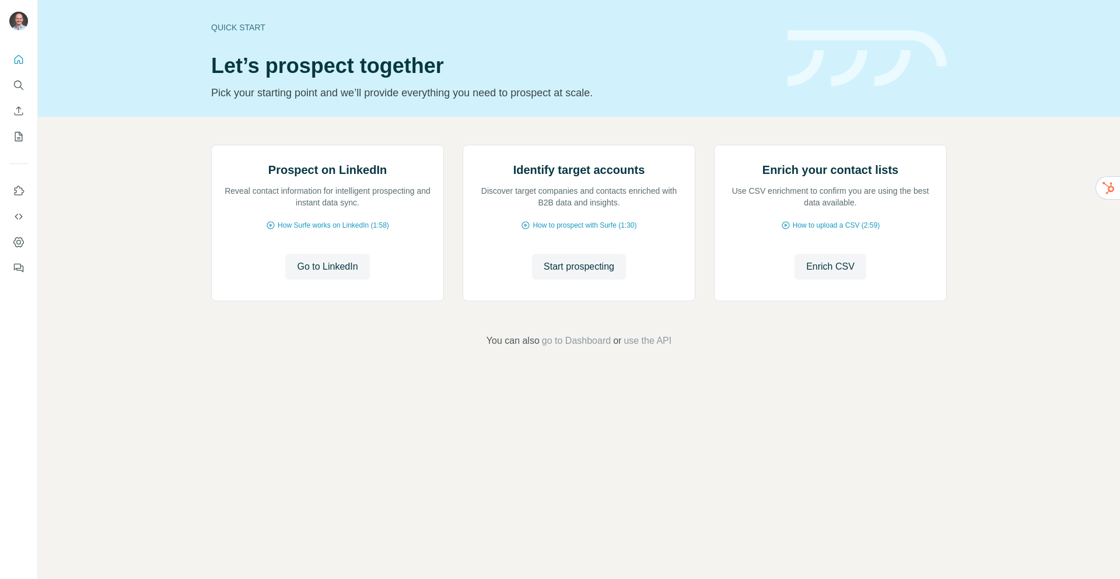
click at [165, 191] on div "Prospect on LinkedIn Reveal contact information for intelligent prospecting and…" at bounding box center [579, 246] width 1082 height 259
click at [253, 54] on h1 "Let’s prospect together" at bounding box center [492, 65] width 562 height 23
click at [181, 80] on div "Quick start Let’s prospect together Pick your starting point and we’ll provide …" at bounding box center [579, 58] width 1082 height 117
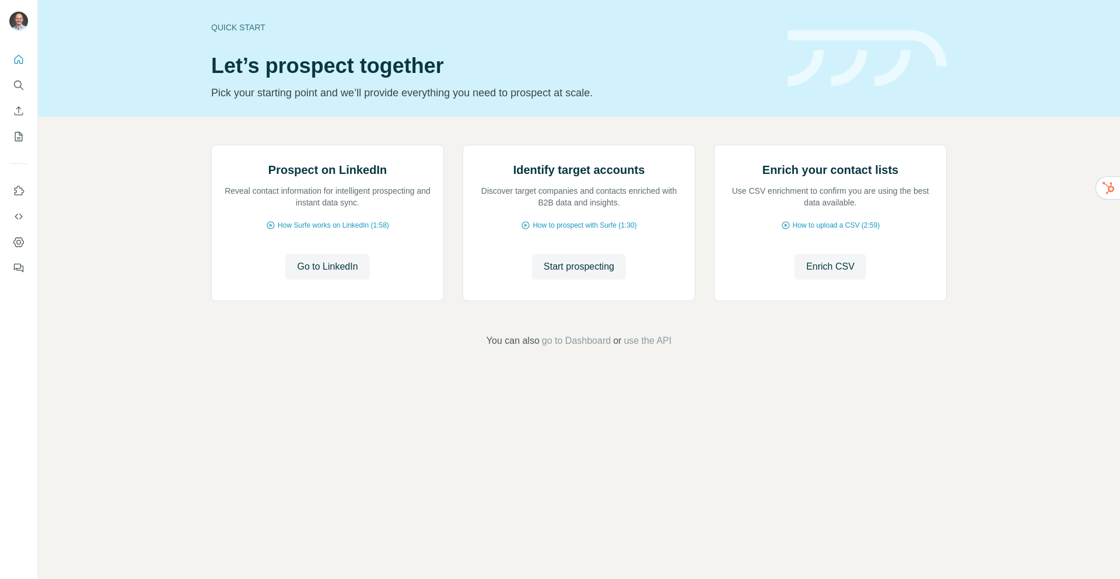
click at [260, 93] on p "Pick your starting point and we’ll provide everything you need to prospect at s…" at bounding box center [492, 93] width 562 height 16
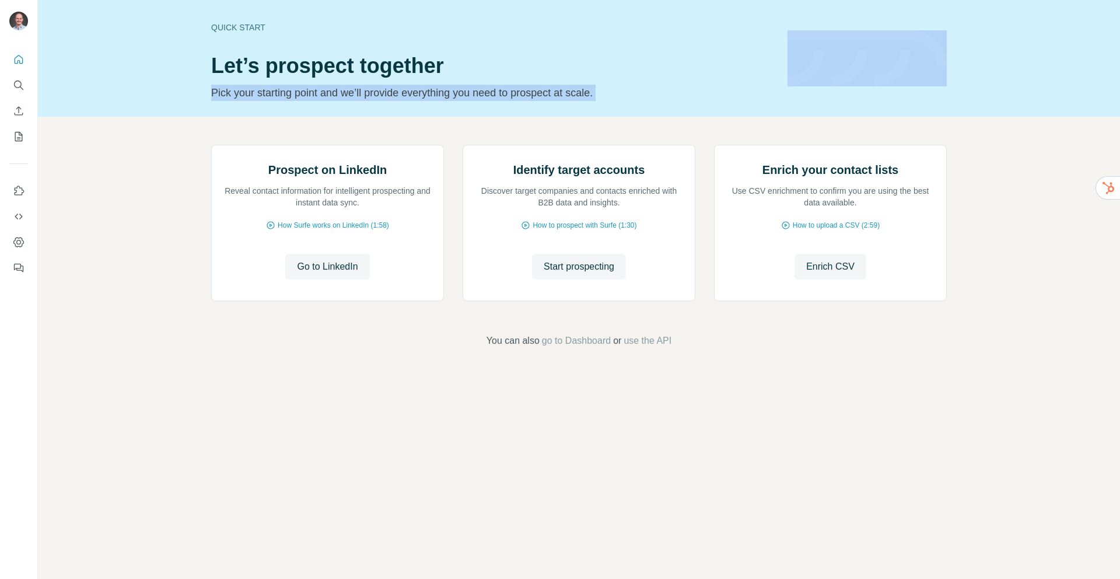
click at [260, 93] on p "Pick your starting point and we’ll provide everything you need to prospect at s…" at bounding box center [492, 93] width 562 height 16
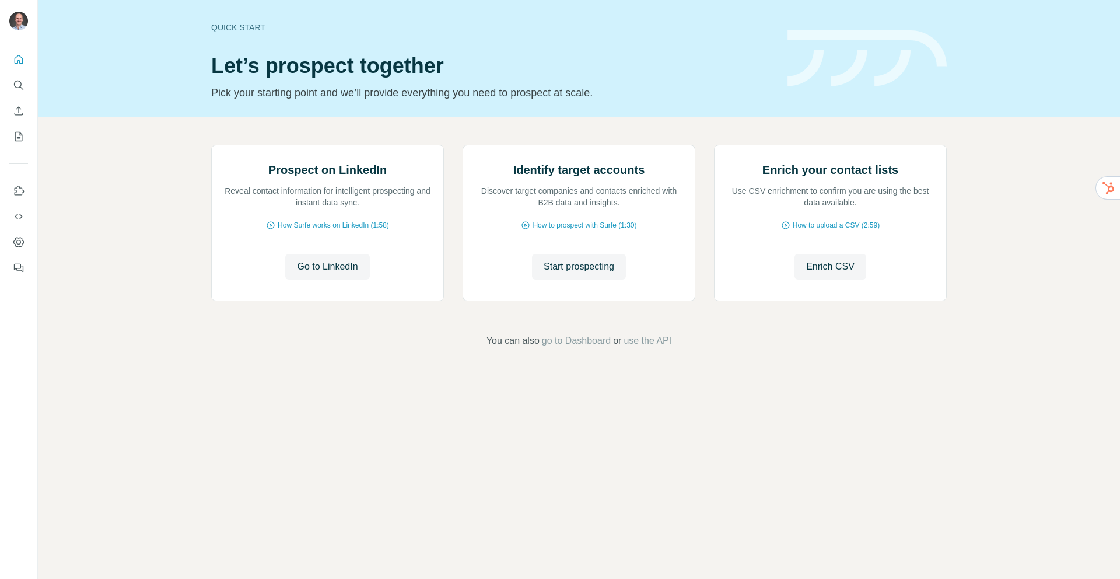
click at [304, 93] on p "Pick your starting point and we’ll provide everything you need to prospect at s…" at bounding box center [492, 93] width 562 height 16
click at [240, 93] on p "Pick your starting point and we’ll provide everything you need to prospect at s…" at bounding box center [492, 93] width 562 height 16
click at [16, 59] on icon "Quick start" at bounding box center [19, 60] width 12 height 12
click at [390, 60] on h1 "Let’s prospect together" at bounding box center [492, 65] width 562 height 23
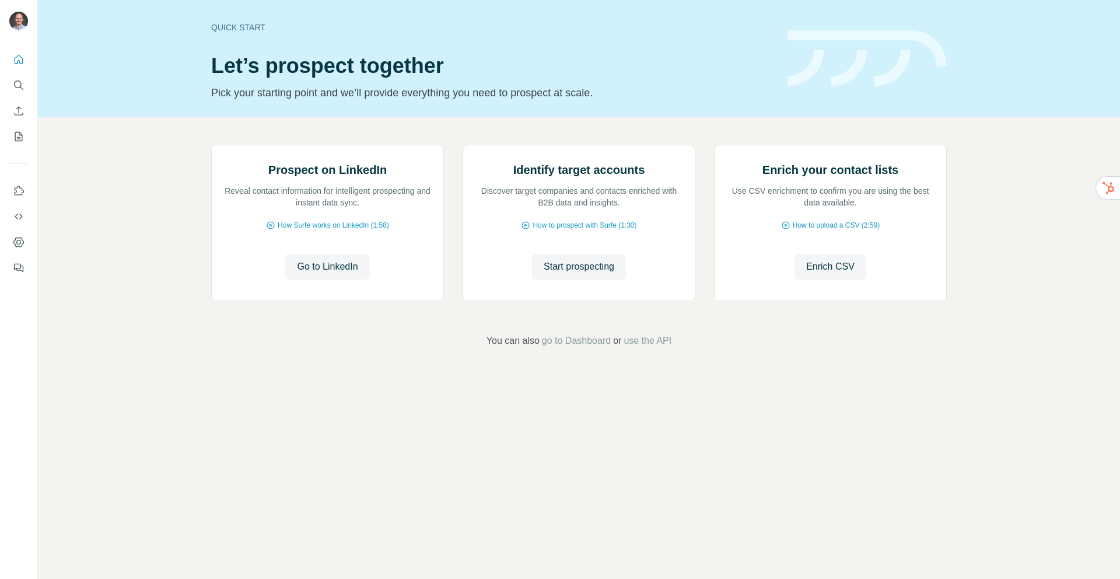
click at [412, 59] on h1 "Let’s prospect together" at bounding box center [492, 65] width 562 height 23
click at [99, 217] on div "Prospect on LinkedIn Reveal contact information for intelligent prospecting and…" at bounding box center [579, 246] width 1082 height 259
